Goal: Transaction & Acquisition: Purchase product/service

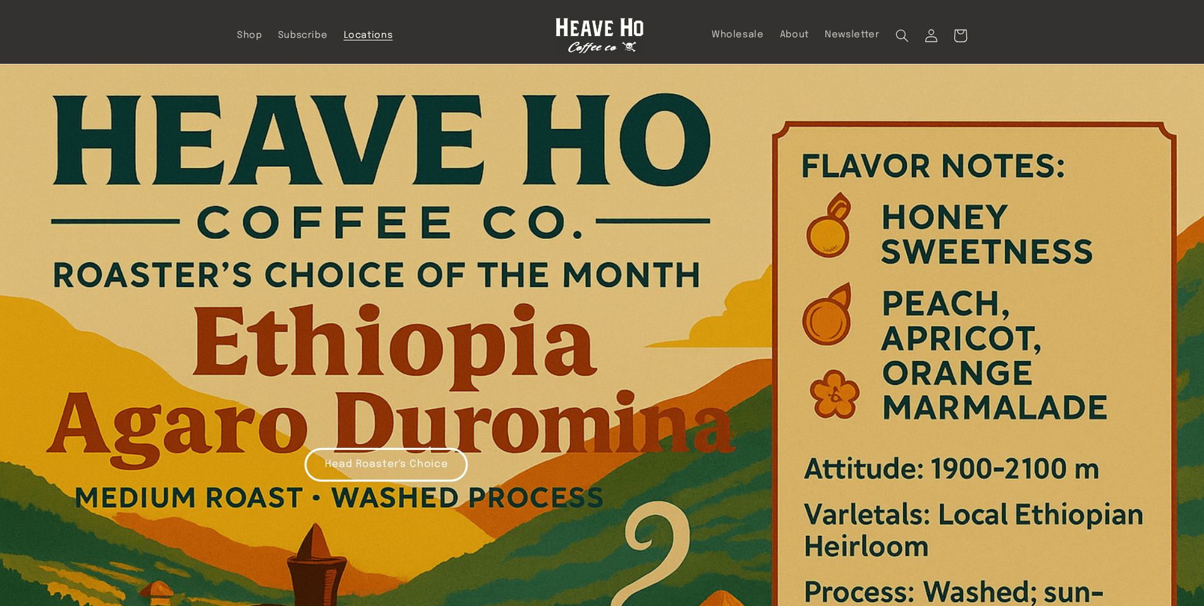
click at [377, 37] on span "Locations" at bounding box center [368, 36] width 49 height 12
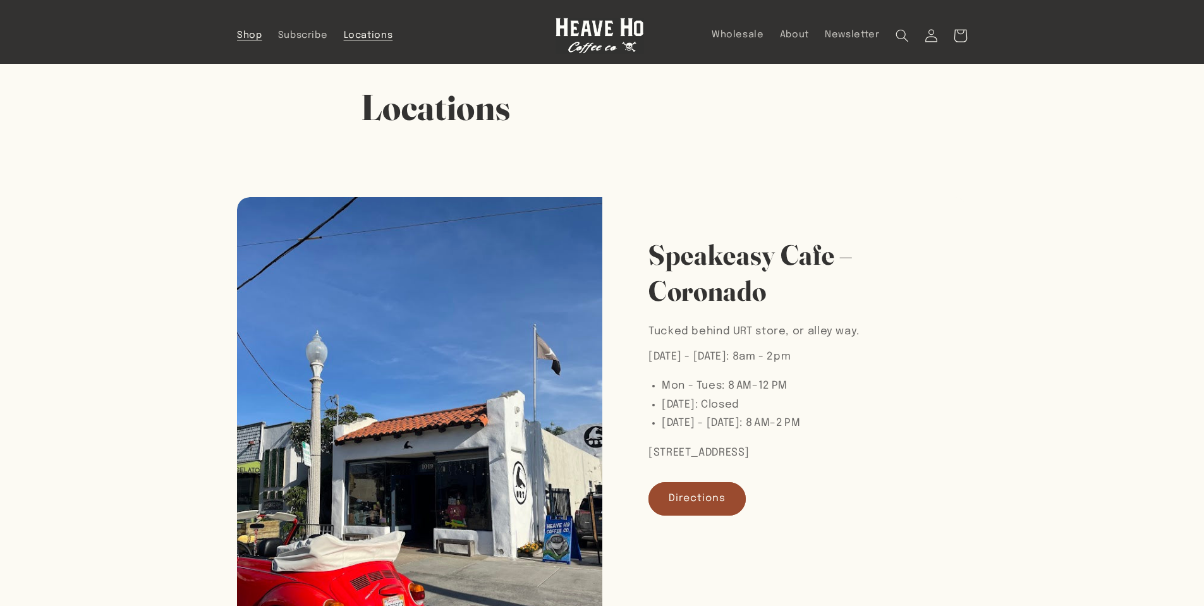
click at [248, 35] on span "Shop" at bounding box center [249, 36] width 25 height 12
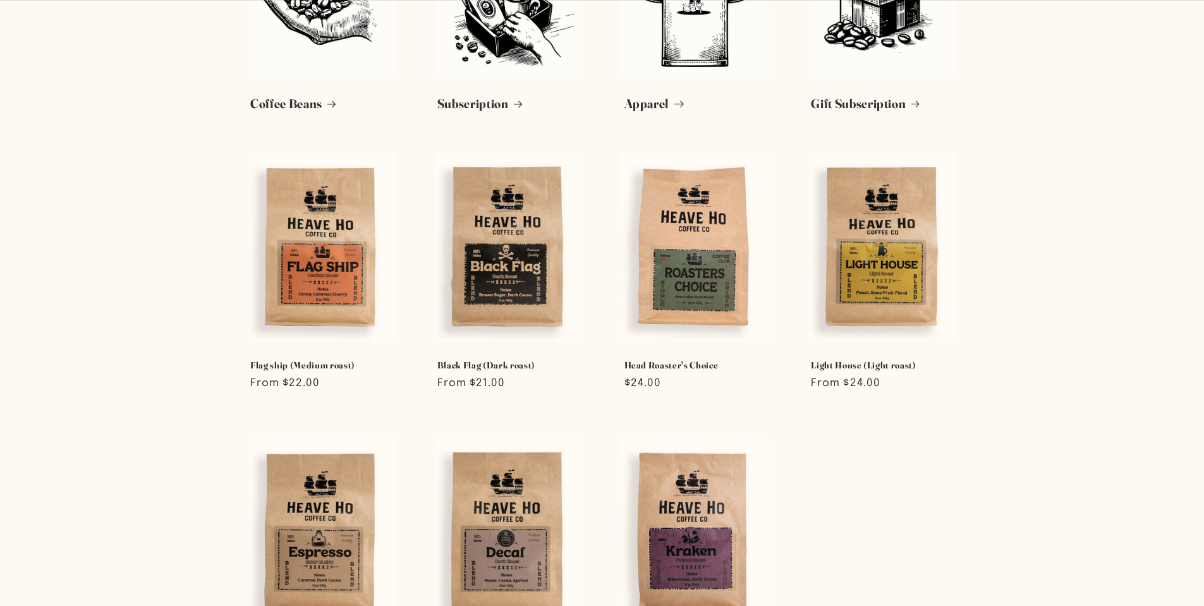
scroll to position [169, 0]
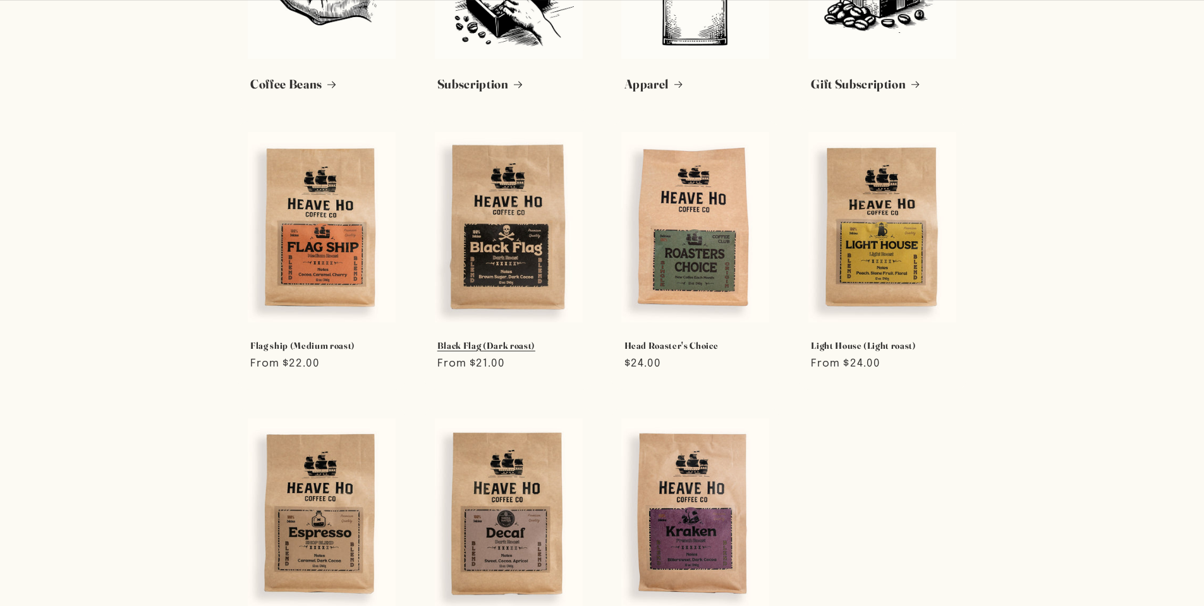
click at [466, 340] on link "Black Flag (Dark roast)" at bounding box center [508, 345] width 143 height 11
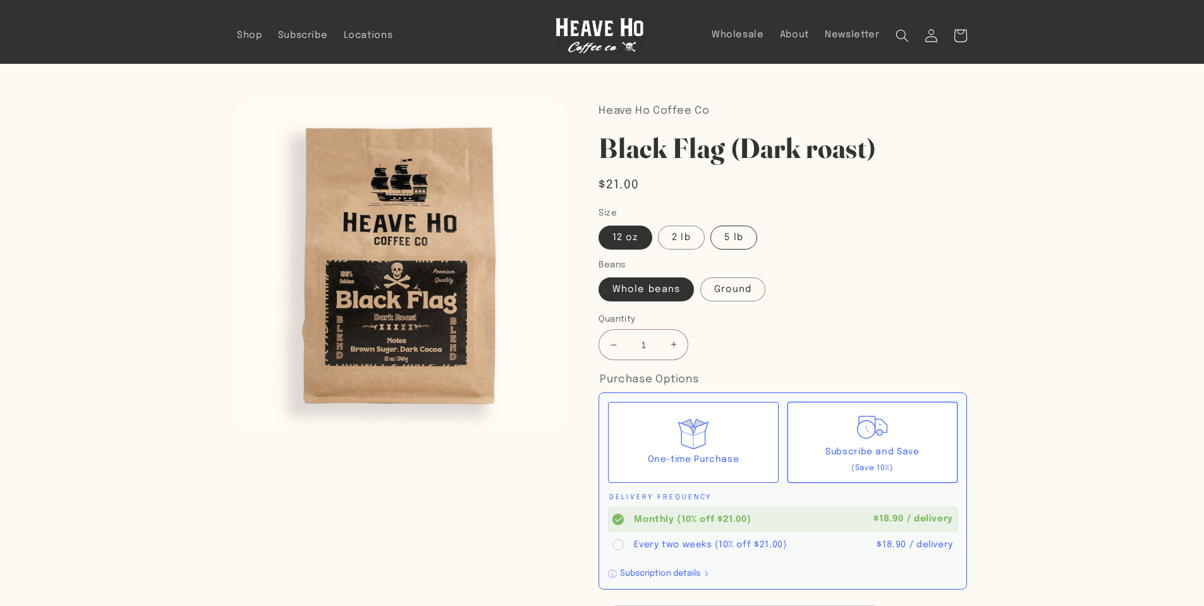
click at [748, 238] on label "5 lb" at bounding box center [733, 238] width 46 height 24
click at [712, 224] on input "5 lb" at bounding box center [711, 223] width 1 height 1
radio input "true"
click at [608, 240] on label "12 oz" at bounding box center [624, 238] width 53 height 24
click at [602, 224] on input "12 oz" at bounding box center [602, 223] width 1 height 1
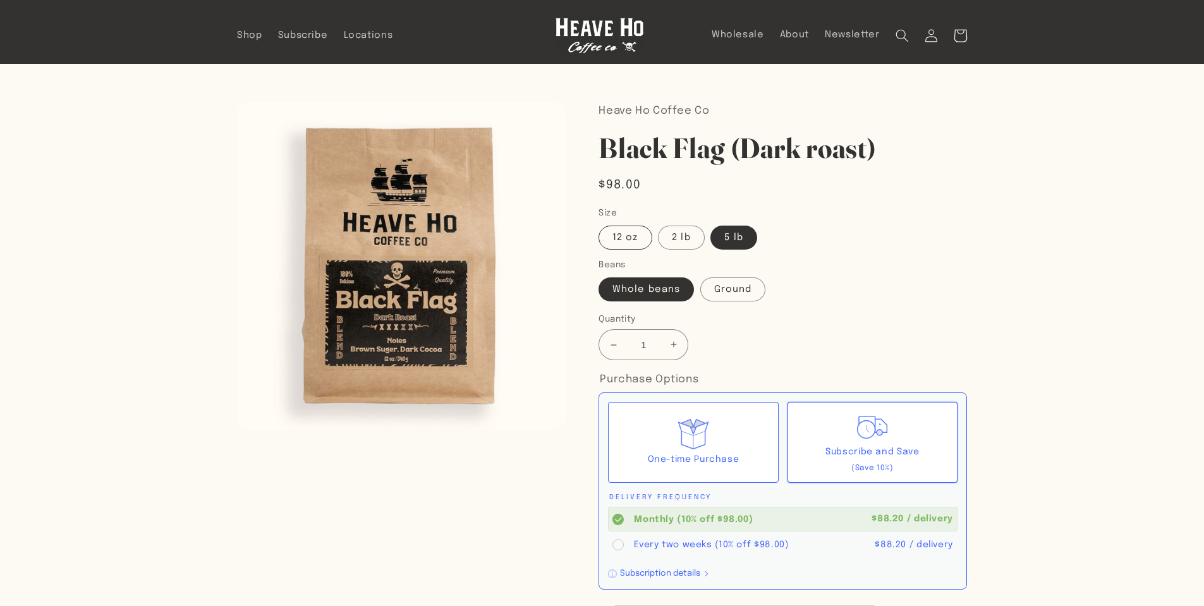
radio input "true"
click at [367, 38] on span "Locations" at bounding box center [368, 36] width 49 height 12
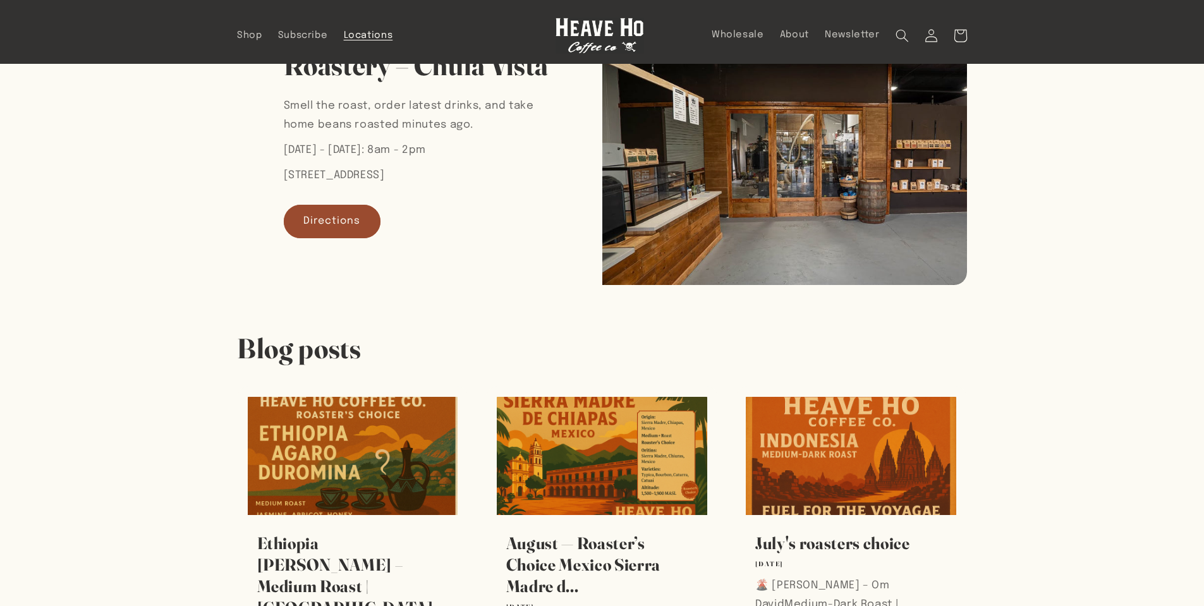
scroll to position [674, 0]
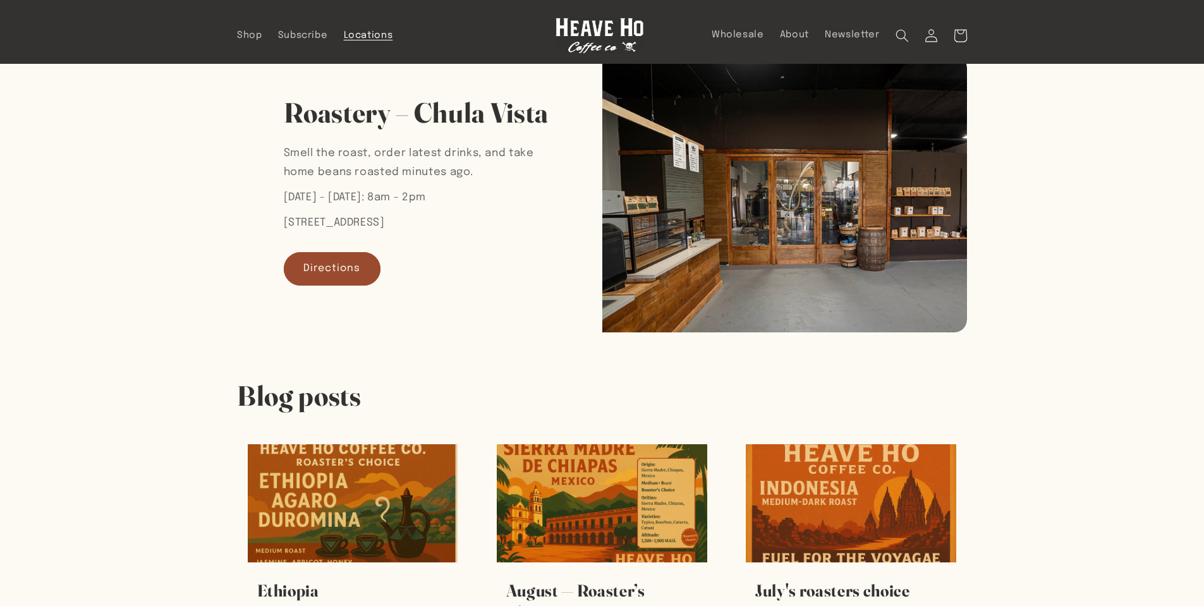
click at [808, 220] on img at bounding box center [784, 193] width 365 height 277
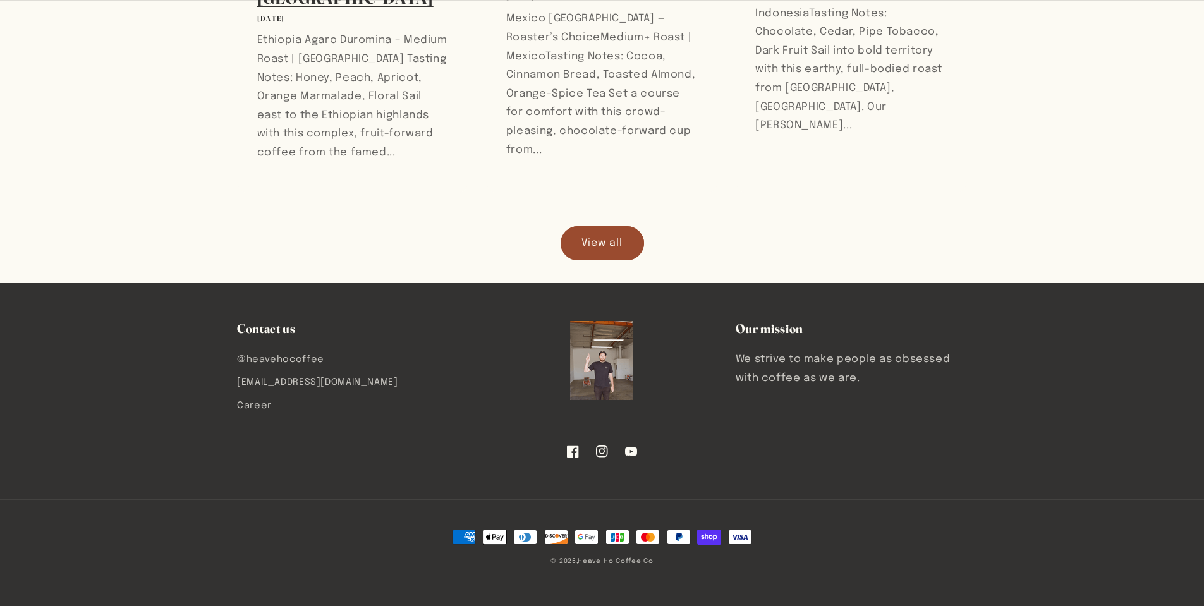
scroll to position [1348, 0]
